Goal: Information Seeking & Learning: Learn about a topic

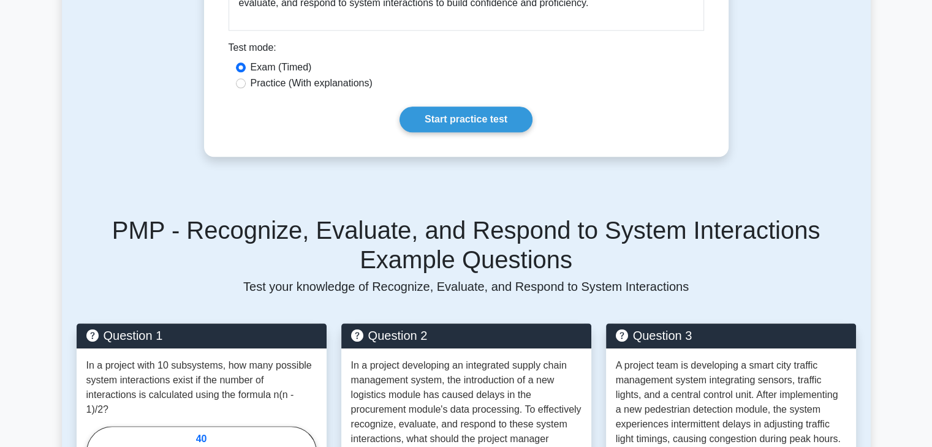
click at [480, 107] on link "Start practice test" at bounding box center [466, 120] width 133 height 26
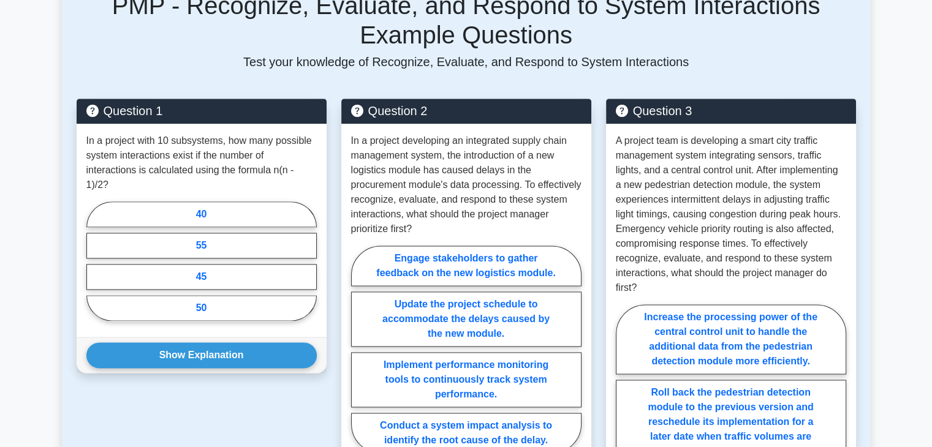
scroll to position [1514, 0]
